Goal: Entertainment & Leisure: Consume media (video, audio)

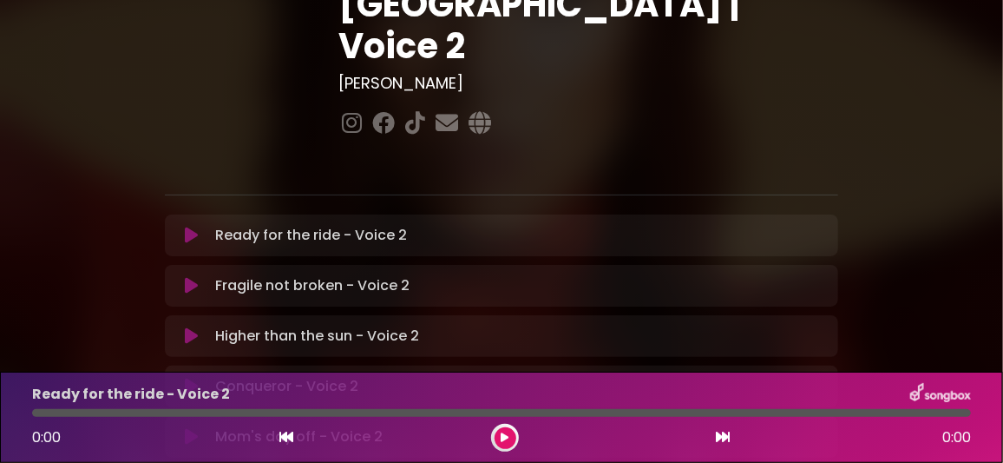
scroll to position [260, 0]
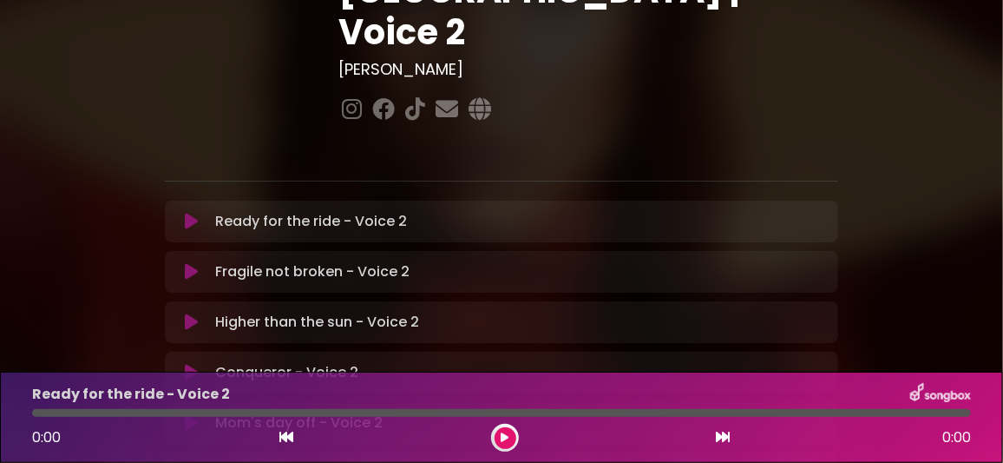
click at [194, 414] on icon at bounding box center [191, 422] width 13 height 17
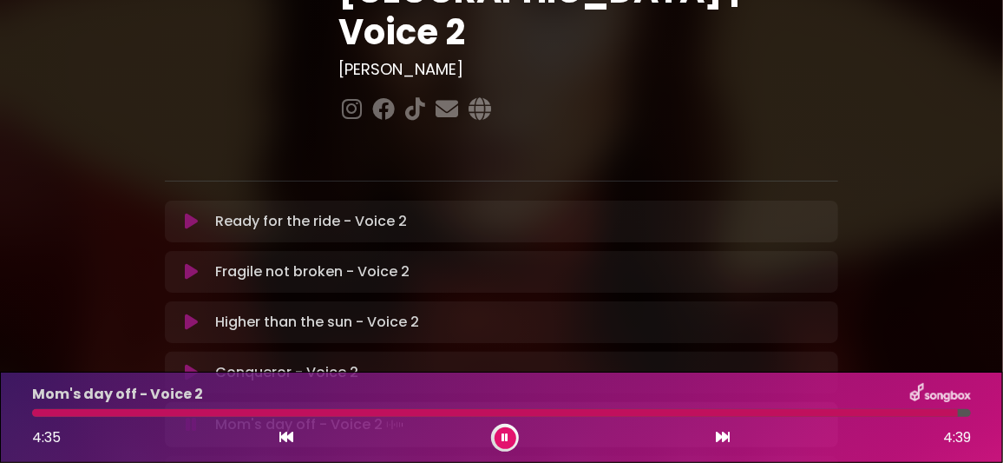
click at [501, 436] on button at bounding box center [506, 438] width 22 height 22
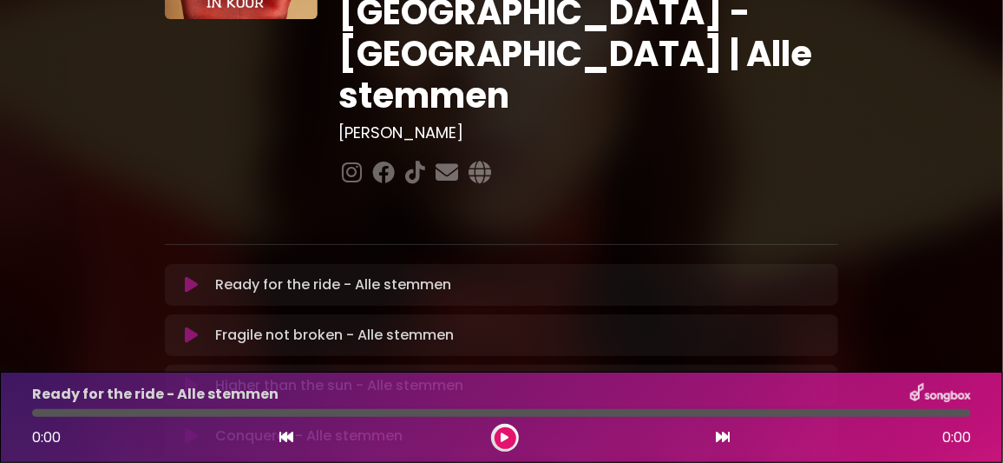
scroll to position [260, 0]
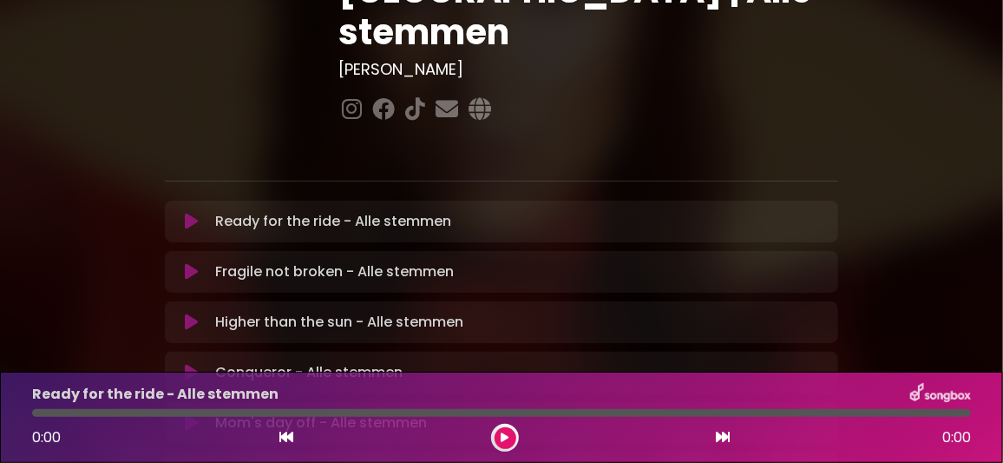
click at [195, 414] on icon at bounding box center [191, 422] width 13 height 17
